Goal: Task Accomplishment & Management: Manage account settings

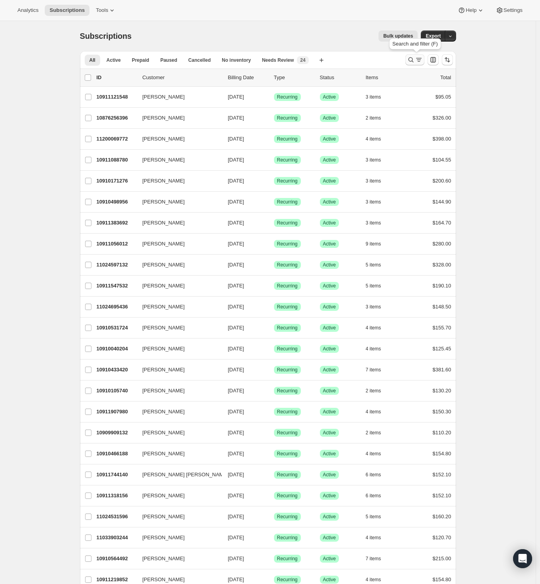
click at [413, 59] on icon "Search and filter results" at bounding box center [411, 60] width 8 height 8
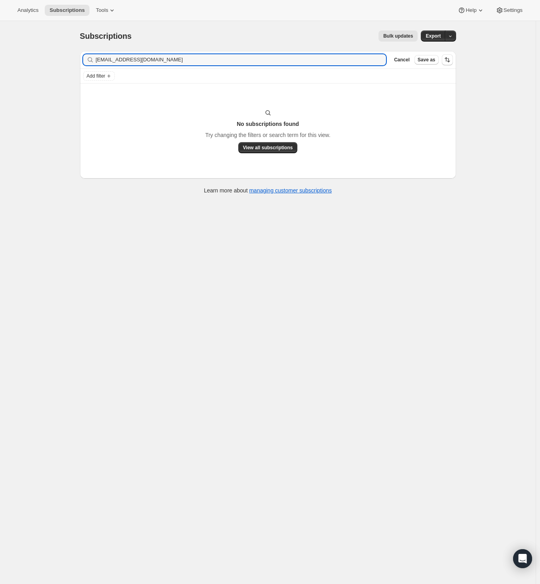
type input "jlgd29@aol.com"
